Goal: Ask a question: Seek information or help from site administrators or community

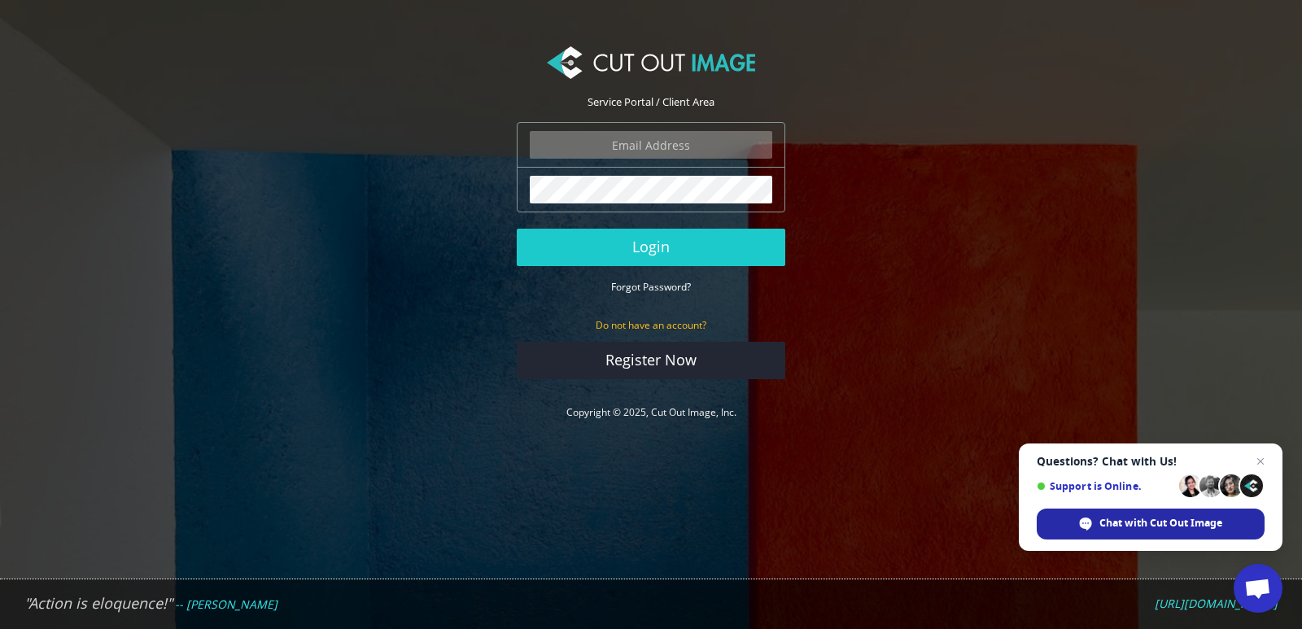
click at [1181, 521] on span "Chat with Cut Out Image" at bounding box center [1161, 523] width 123 height 15
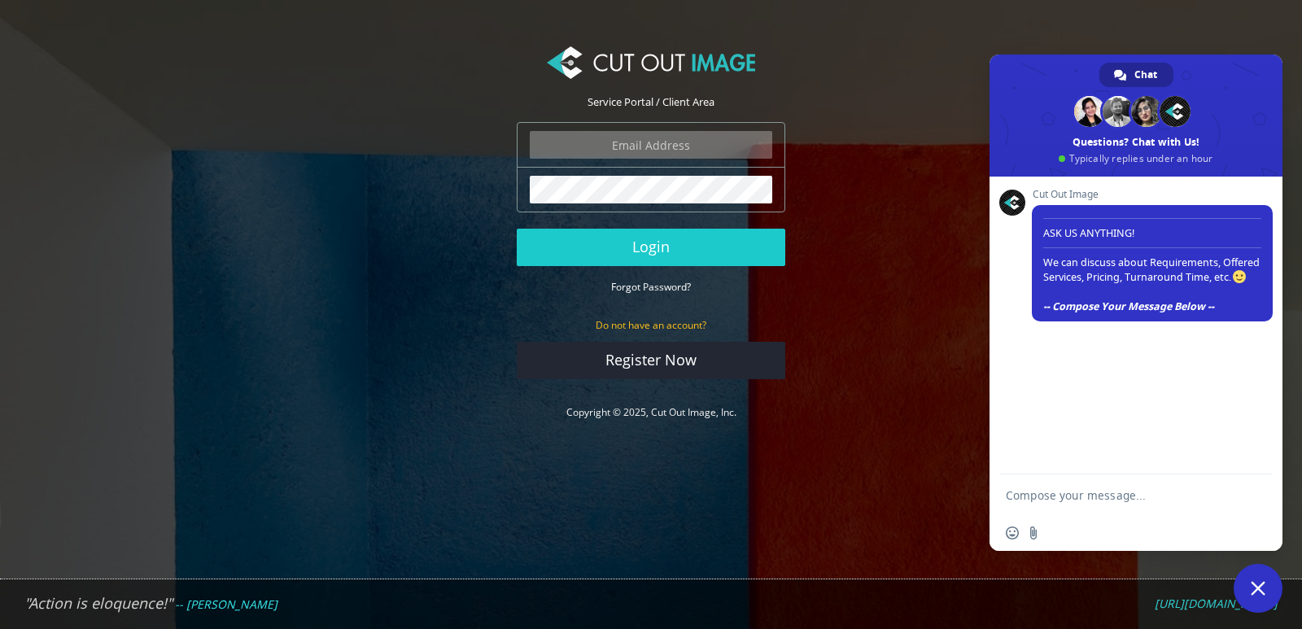
click at [1092, 497] on textarea "Compose your message..." at bounding box center [1118, 495] width 225 height 15
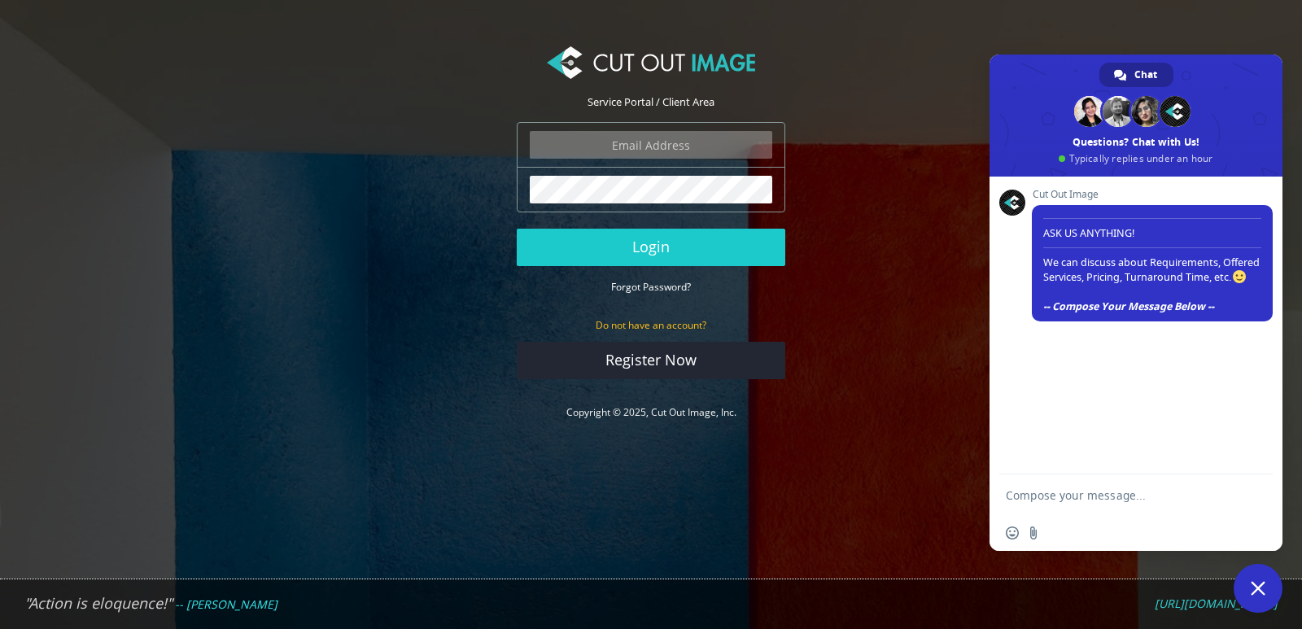
click at [1092, 497] on textarea "Compose your message..." at bounding box center [1118, 495] width 225 height 15
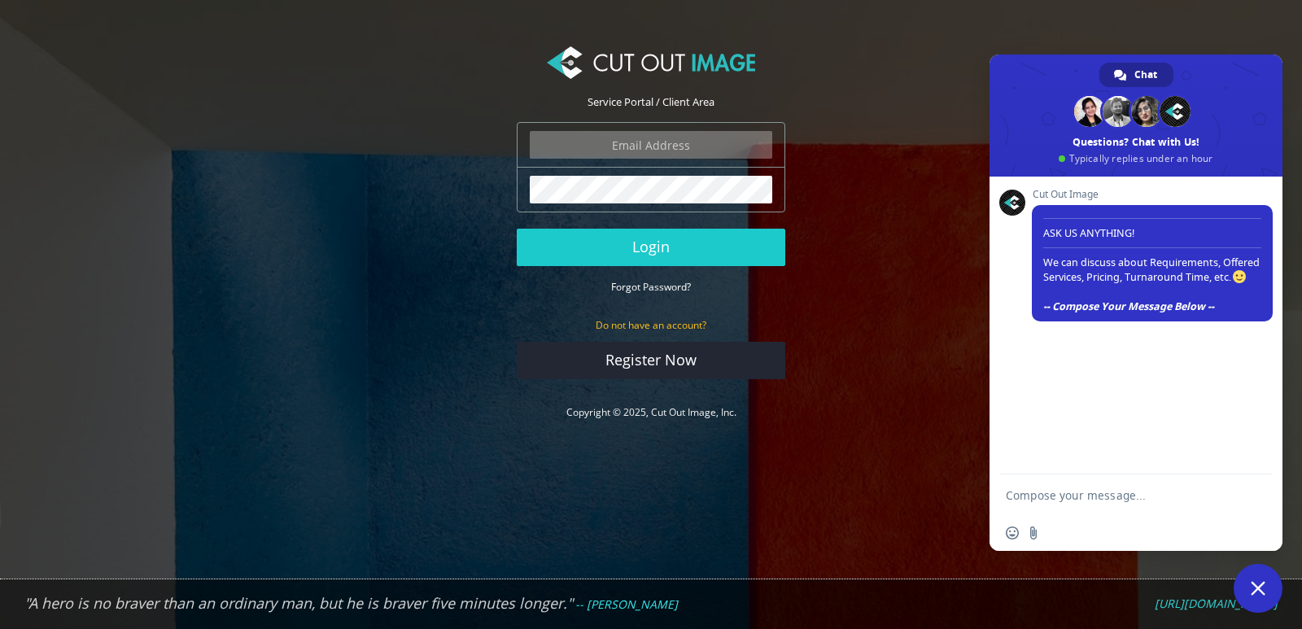
click at [1092, 497] on textarea "Compose your message..." at bounding box center [1118, 495] width 225 height 15
type textarea "i"
type textarea "cutout have official app?"
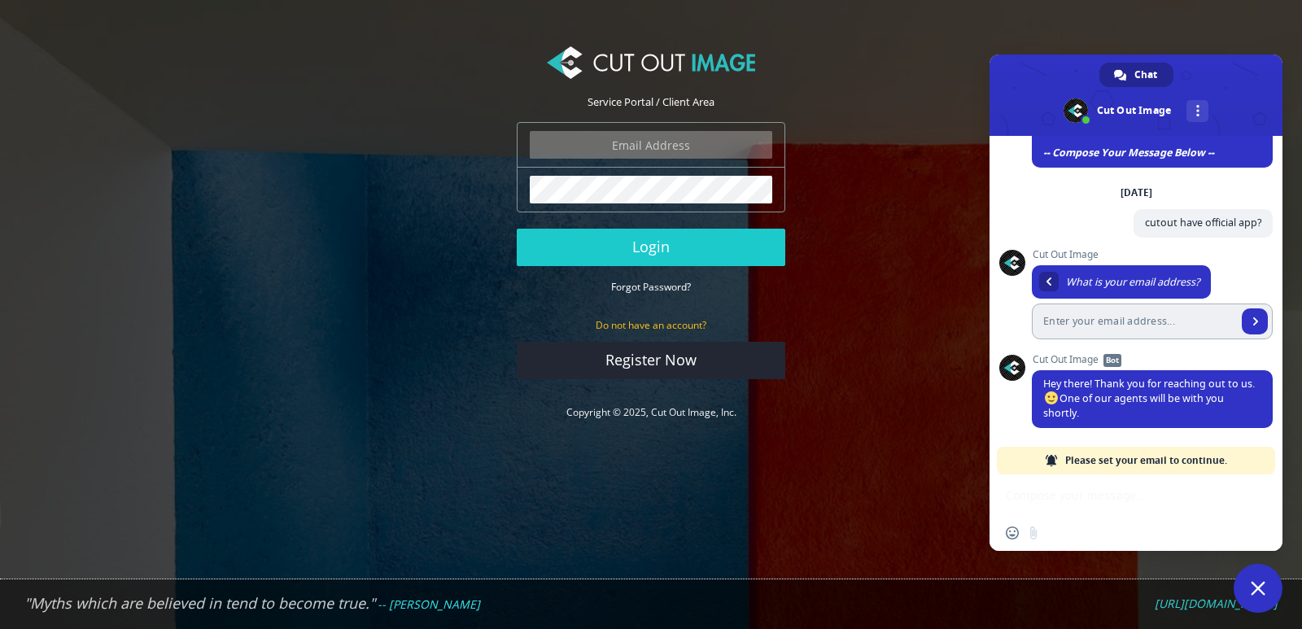
scroll to position [128, 0]
click at [1068, 359] on span "Cut Out Image Bot" at bounding box center [1152, 359] width 241 height 11
click at [1121, 364] on span "Bot" at bounding box center [1113, 360] width 18 height 13
click at [1156, 351] on div "Cut Out Image What is your email address? Just now" at bounding box center [1152, 301] width 241 height 105
click at [943, 390] on section "Service Portal / Client Area The login field is required. The password field is…" at bounding box center [651, 234] width 1302 height 420
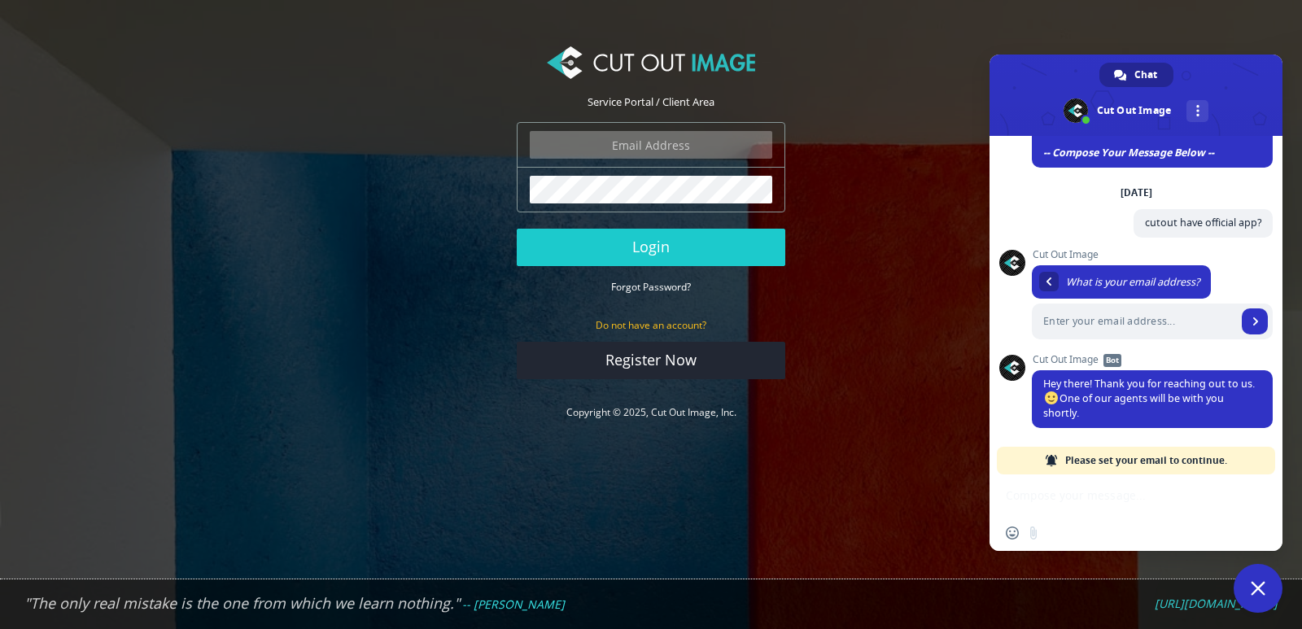
click at [943, 390] on section "Service Portal / Client Area The login field is required. The password field is…" at bounding box center [651, 234] width 1302 height 420
click at [950, 81] on section "Service Portal / Client Area The login field is required. The password field is…" at bounding box center [651, 234] width 1302 height 420
click at [1251, 580] on span "Close chat" at bounding box center [1258, 588] width 49 height 49
